Goal: Task Accomplishment & Management: Manage account settings

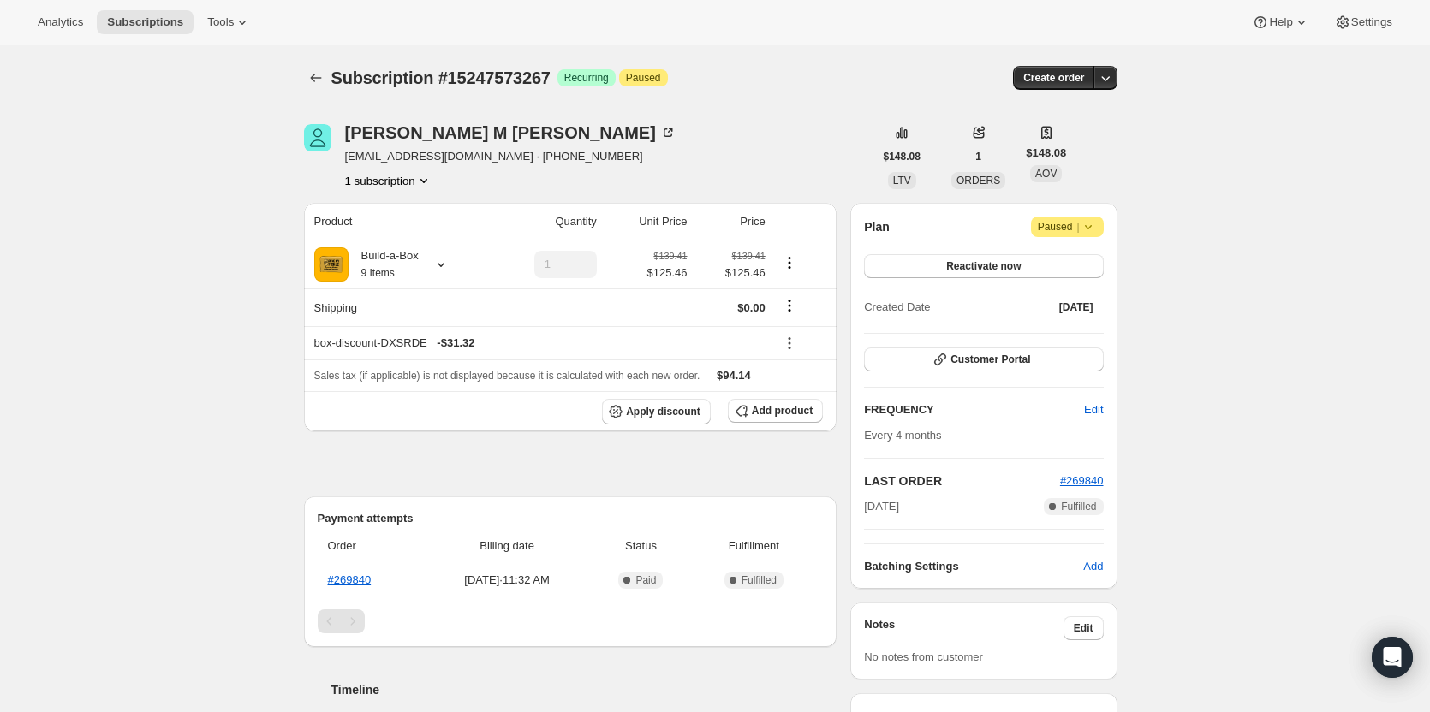
click at [1073, 226] on span "Paused |" at bounding box center [1066, 226] width 59 height 17
click at [1073, 254] on span "Cancel subscription" at bounding box center [1073, 260] width 97 height 13
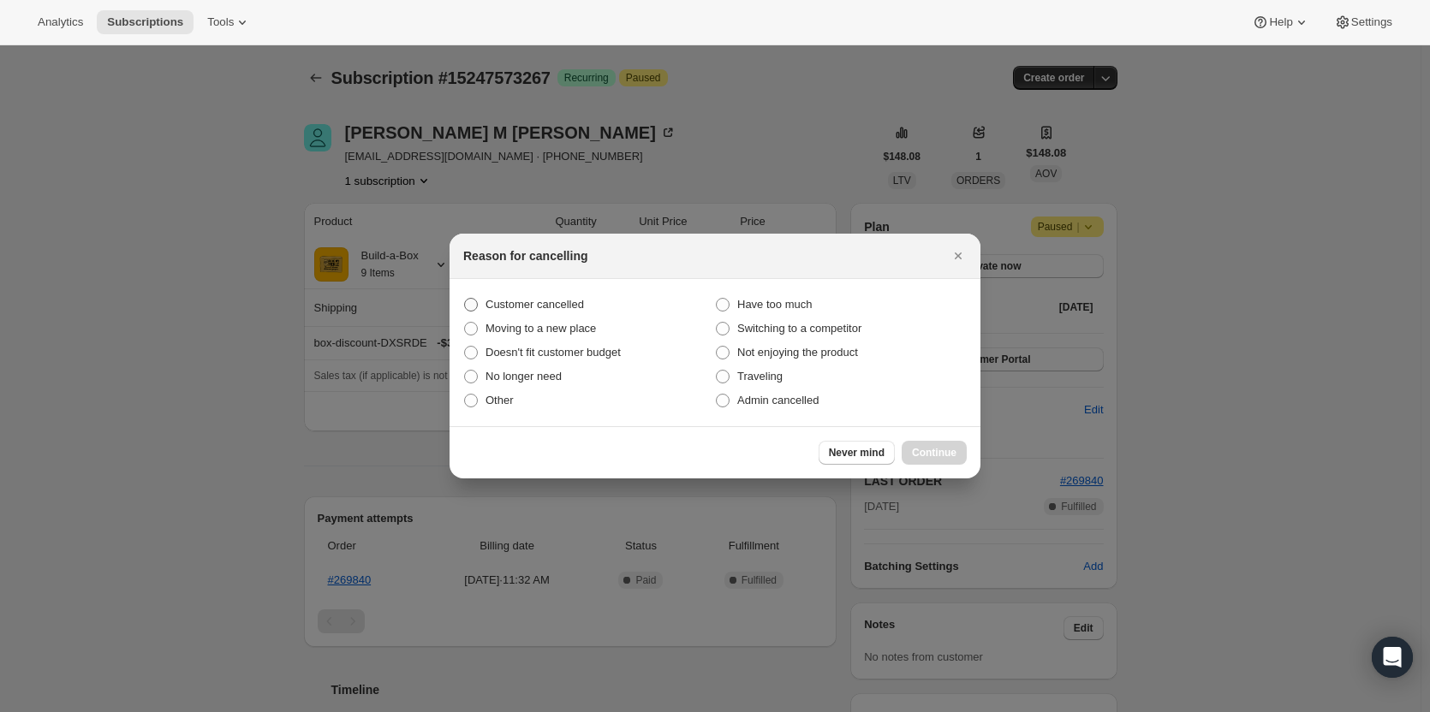
click at [538, 300] on span "Customer cancelled" at bounding box center [534, 304] width 98 height 13
click at [465, 299] on input "Customer cancelled" at bounding box center [464, 298] width 1 height 1
radio input "true"
click at [913, 446] on button "Continue" at bounding box center [933, 453] width 65 height 24
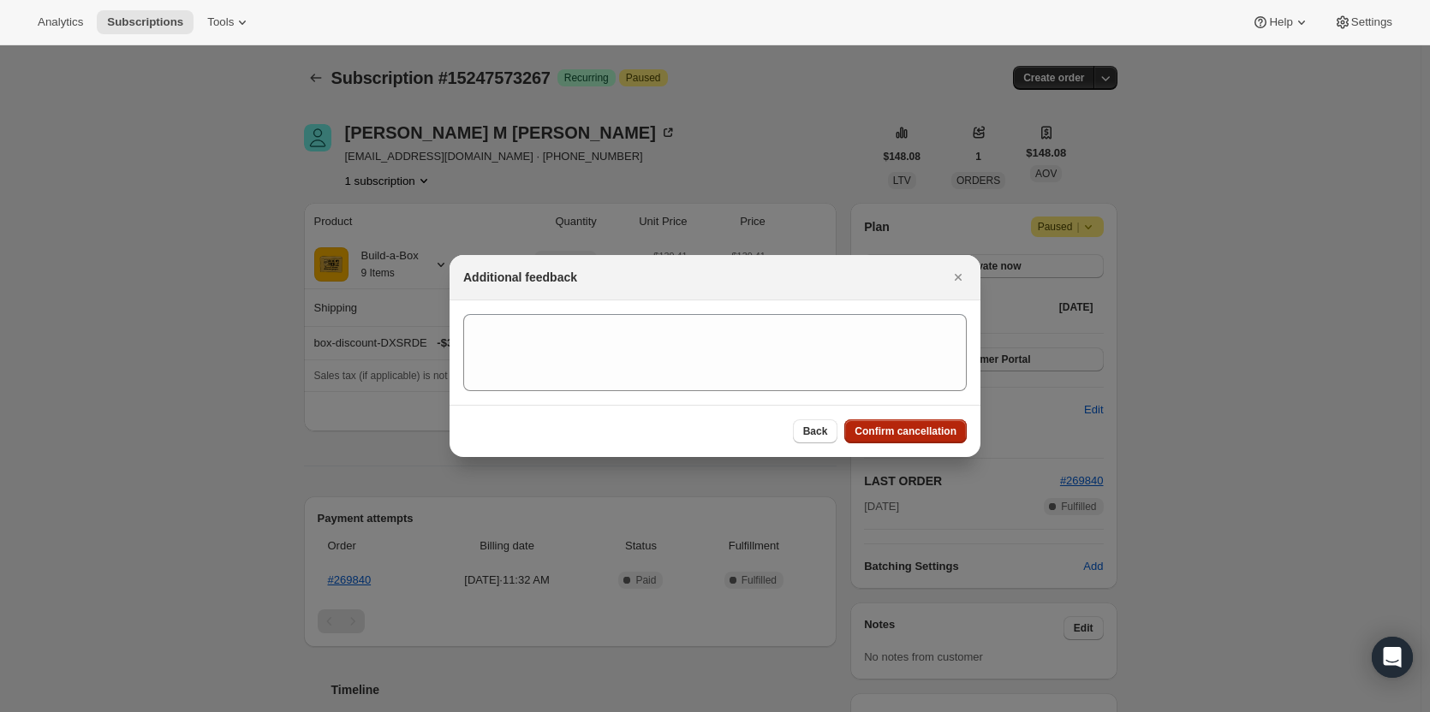
click at [918, 425] on button "Confirm cancellation" at bounding box center [905, 431] width 122 height 24
